Goal: Complete application form: Complete application form

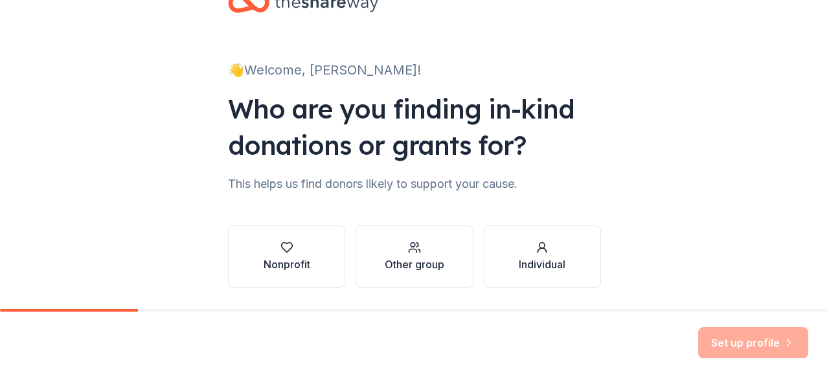
scroll to position [84, 0]
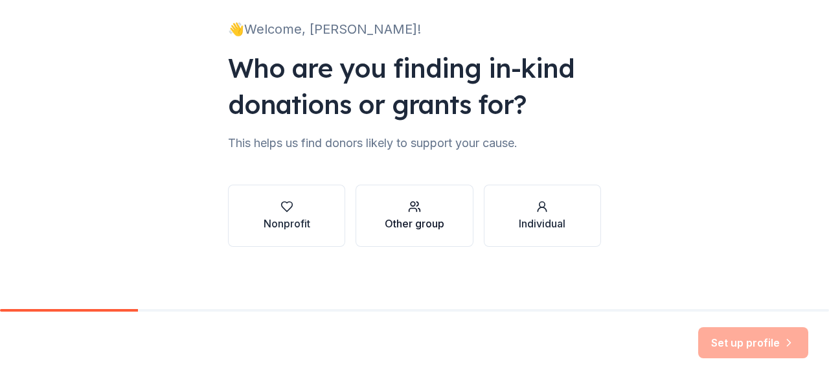
click at [419, 218] on div "Other group" at bounding box center [415, 224] width 60 height 16
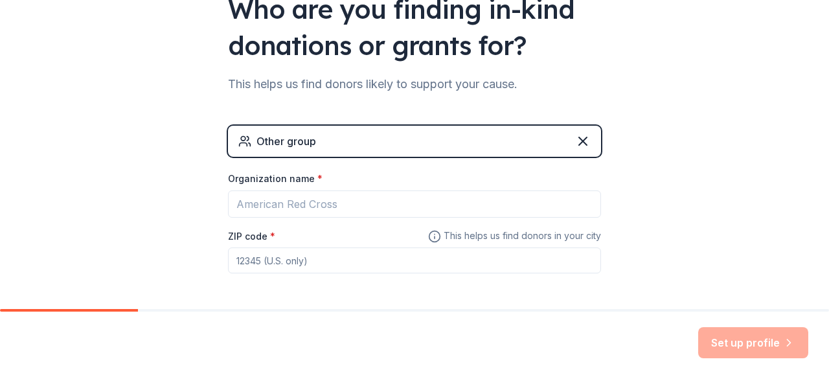
scroll to position [194, 0]
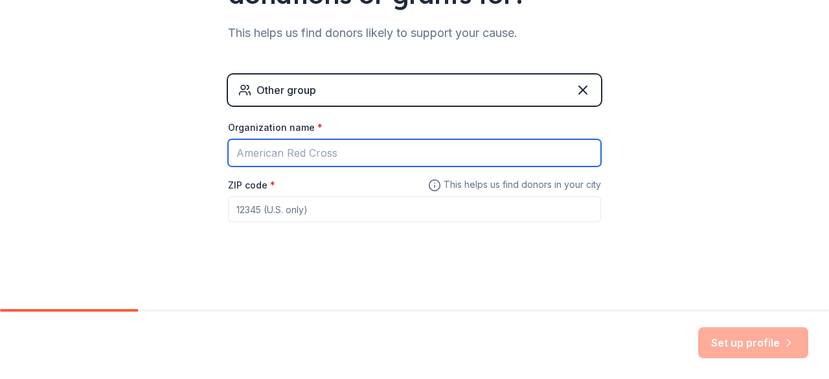
click at [350, 157] on input "Organization name *" at bounding box center [414, 152] width 373 height 27
type input "Leading Edge Academy Maricopa"
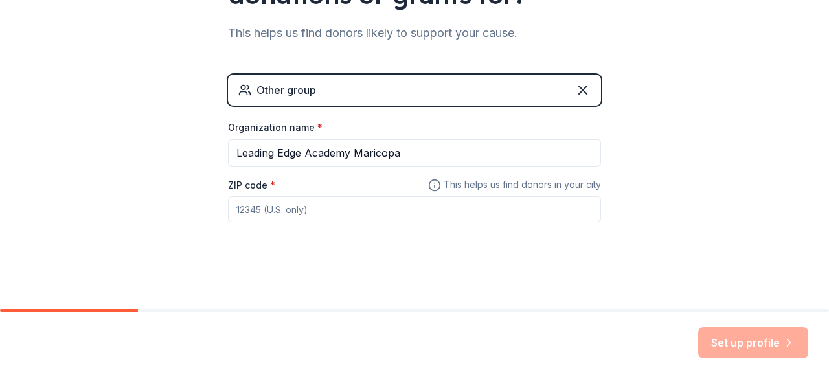
click at [355, 198] on input "ZIP code *" at bounding box center [414, 209] width 373 height 26
type input "85138"
click at [742, 344] on button "Set up profile" at bounding box center [753, 342] width 110 height 31
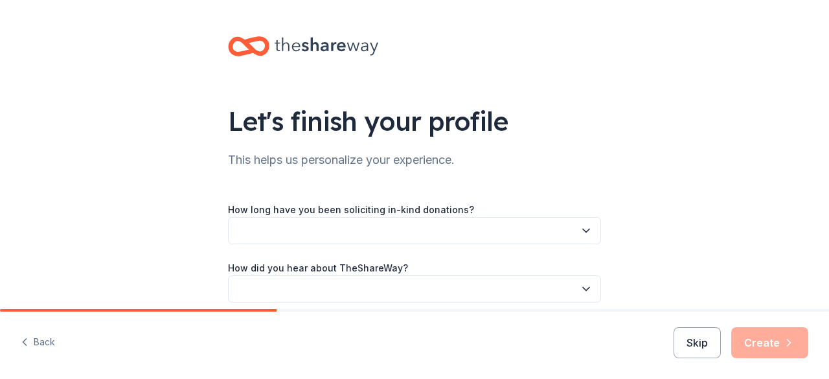
click at [583, 230] on icon "button" at bounding box center [586, 230] width 6 height 3
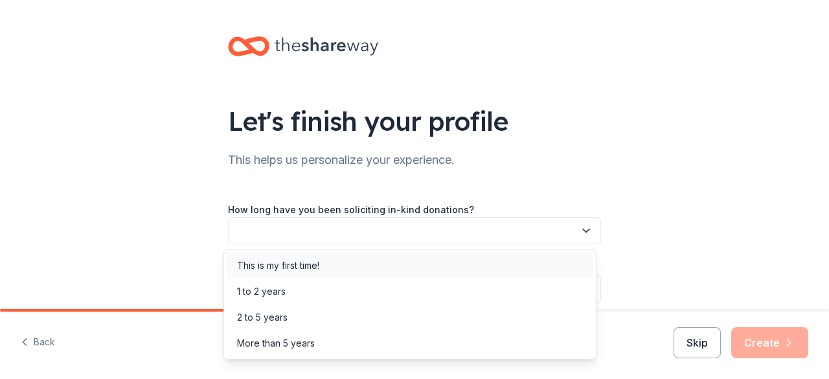
click at [482, 267] on div "This is my first time!" at bounding box center [410, 265] width 366 height 26
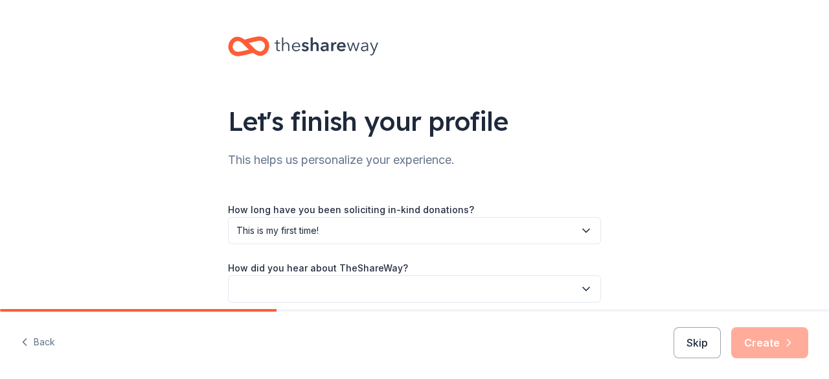
click at [479, 284] on button "button" at bounding box center [414, 288] width 373 height 27
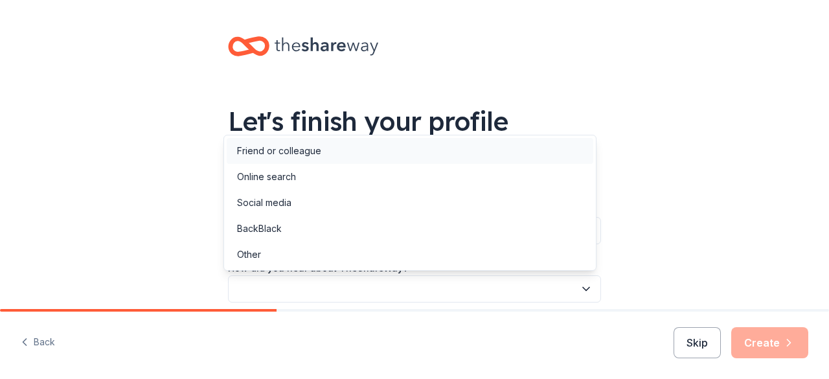
click at [447, 157] on div "Friend or colleague" at bounding box center [410, 151] width 366 height 26
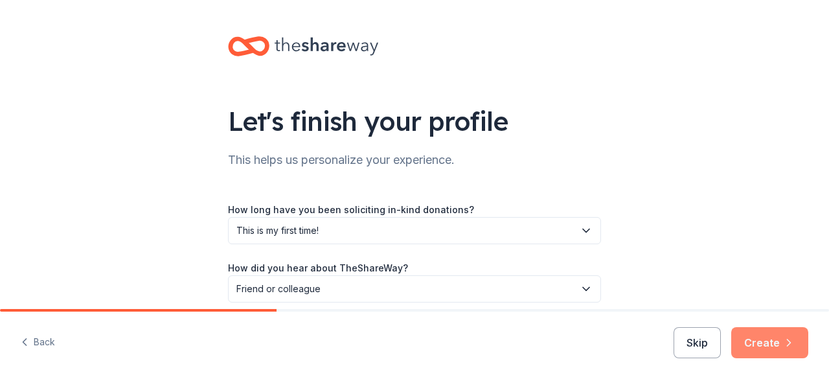
click at [768, 344] on button "Create" at bounding box center [769, 342] width 77 height 31
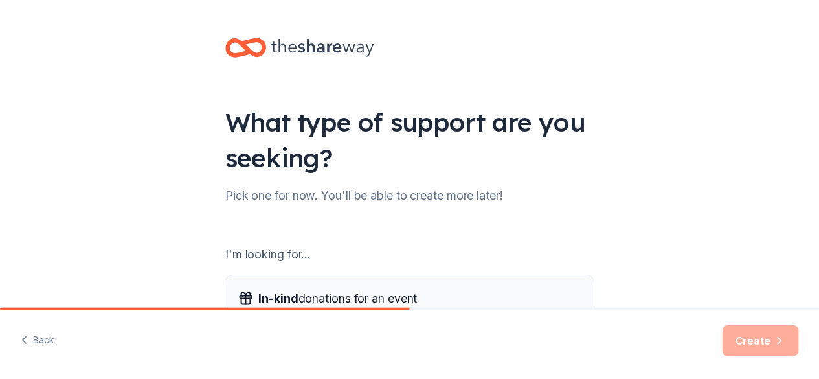
scroll to position [214, 0]
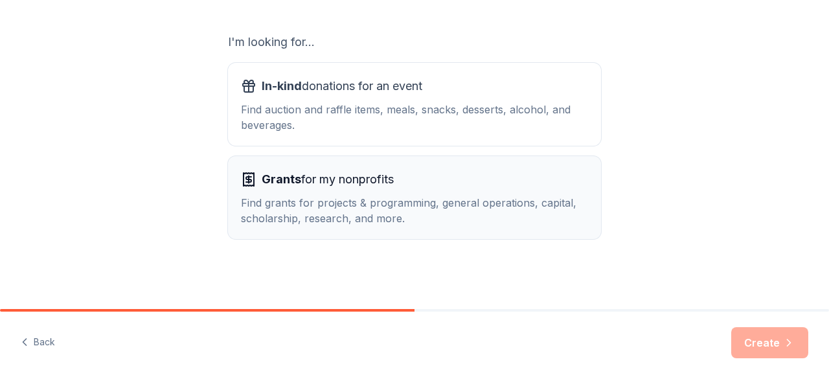
click at [497, 201] on div "Find grants for projects & programming, general operations, capital, scholarshi…" at bounding box center [414, 210] width 347 height 31
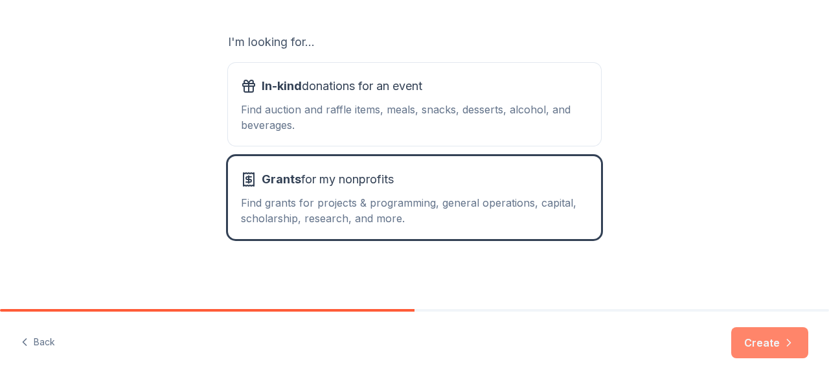
click at [757, 336] on button "Create" at bounding box center [769, 342] width 77 height 31
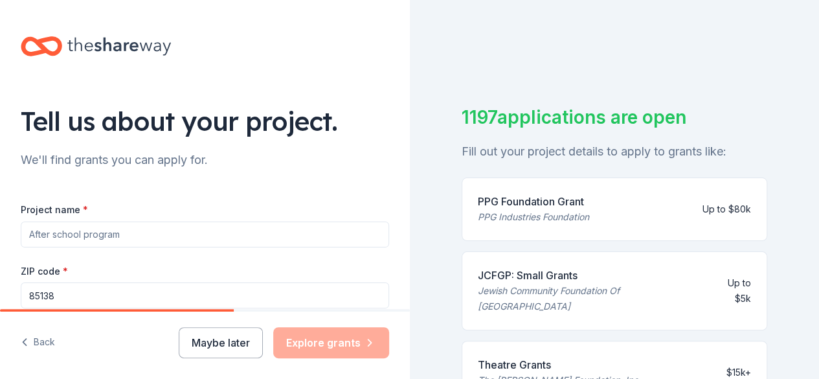
click at [117, 230] on input "Project name *" at bounding box center [205, 234] width 368 height 26
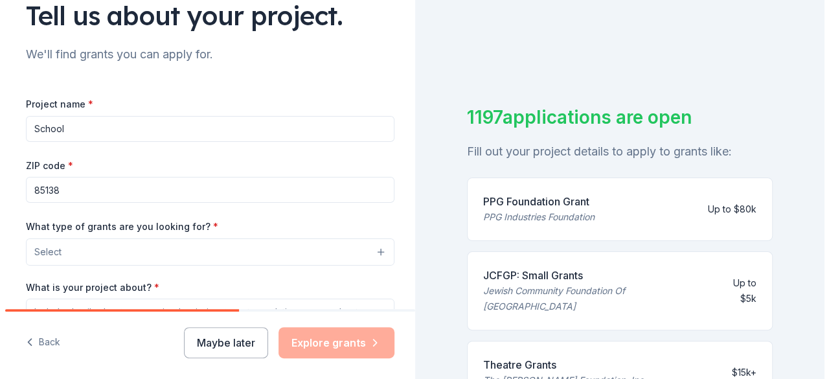
scroll to position [129, 0]
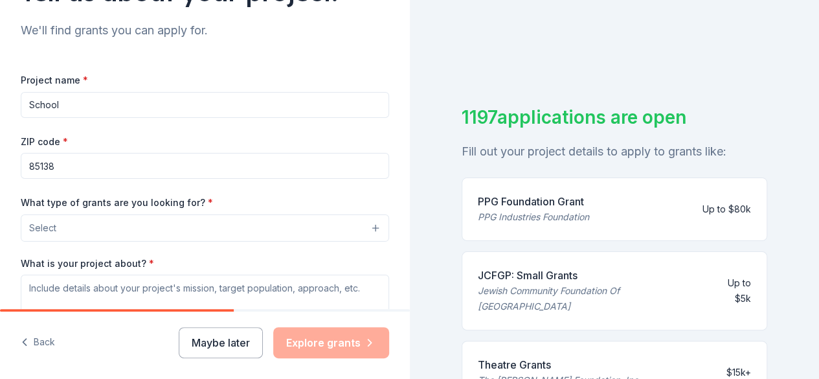
type input "School"
click at [227, 220] on button "Select" at bounding box center [205, 227] width 368 height 27
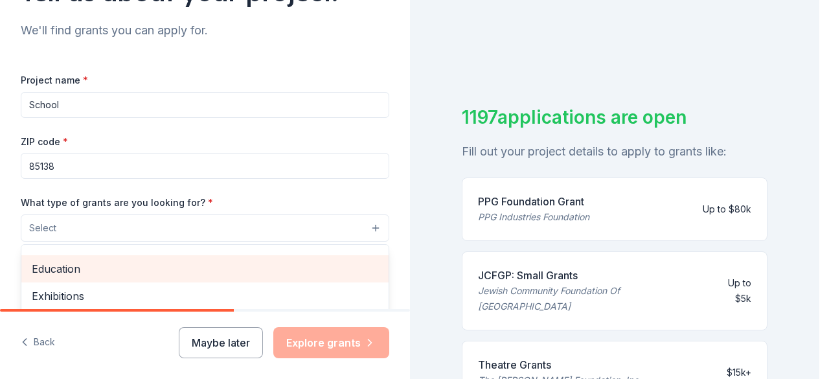
click at [232, 265] on span "Education" at bounding box center [205, 268] width 346 height 17
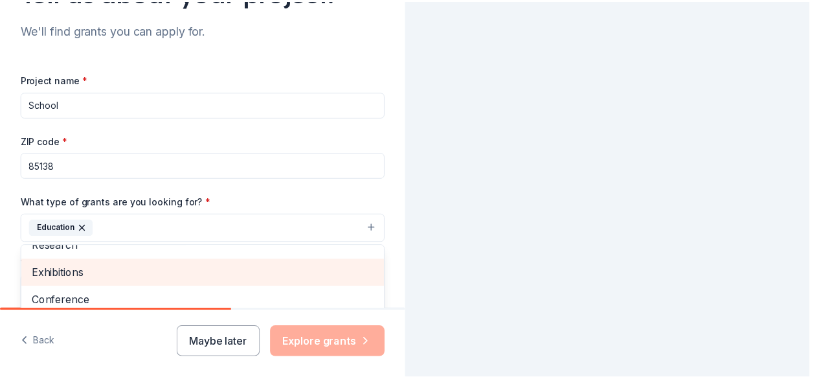
scroll to position [125, 0]
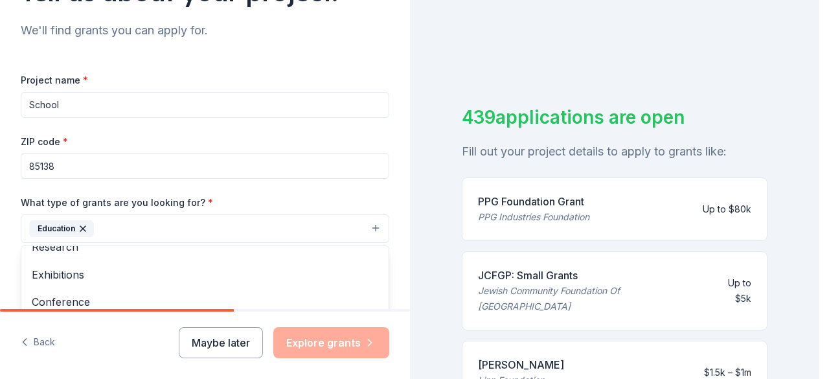
click at [293, 178] on div "Project name * School ZIP code * 85138 What type of grants are you looking for?…" at bounding box center [205, 250] width 368 height 357
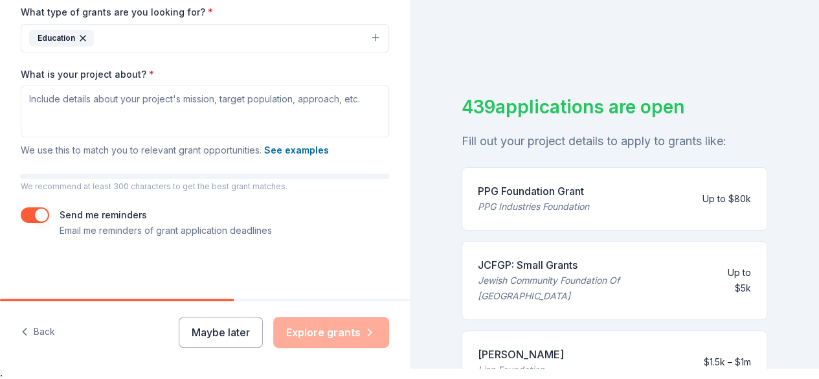
scroll to position [16, 0]
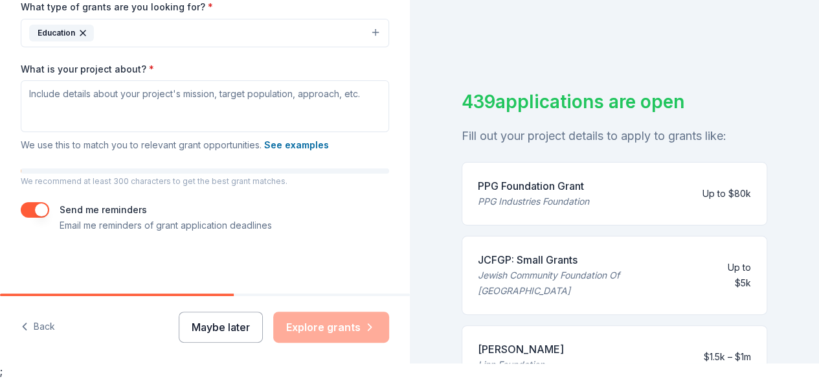
click at [212, 328] on button "Maybe later" at bounding box center [221, 326] width 84 height 31
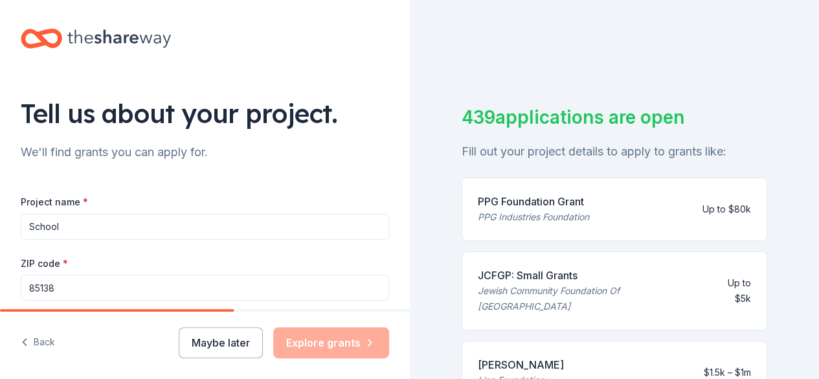
scroll to position [0, 0]
